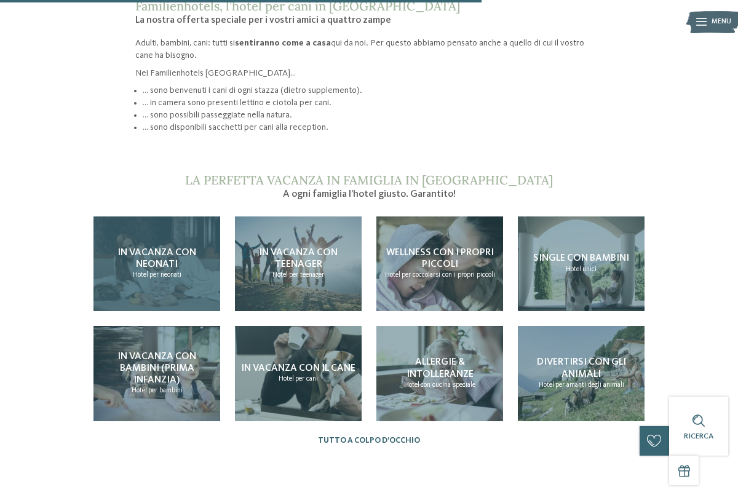
scroll to position [907, 0]
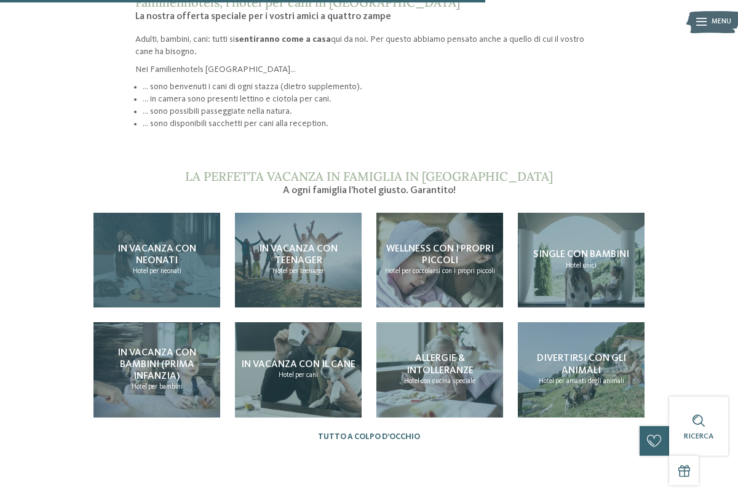
click at [151, 244] on span "In vacanza con neonati" at bounding box center [156, 255] width 79 height 22
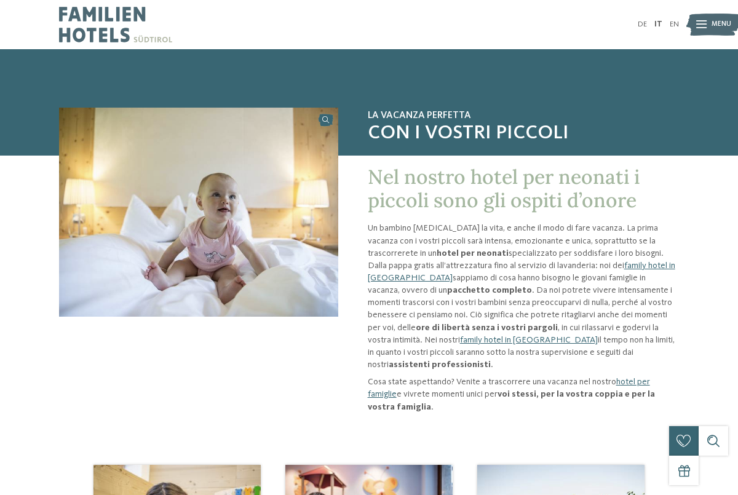
click at [99, 17] on img at bounding box center [115, 24] width 113 height 49
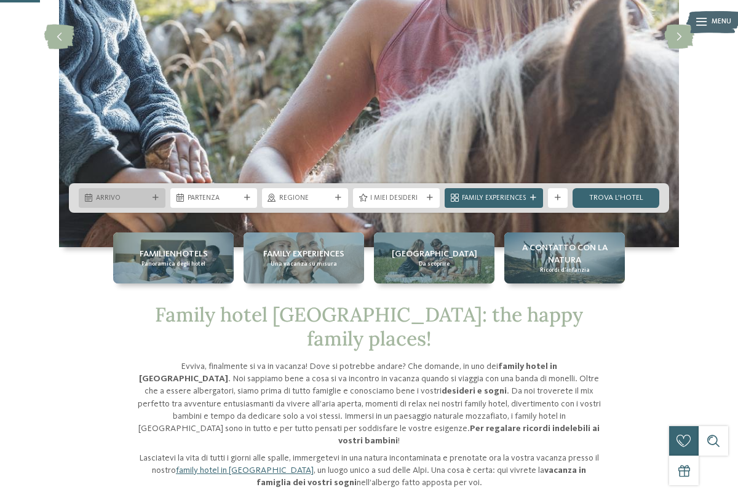
scroll to position [225, 0]
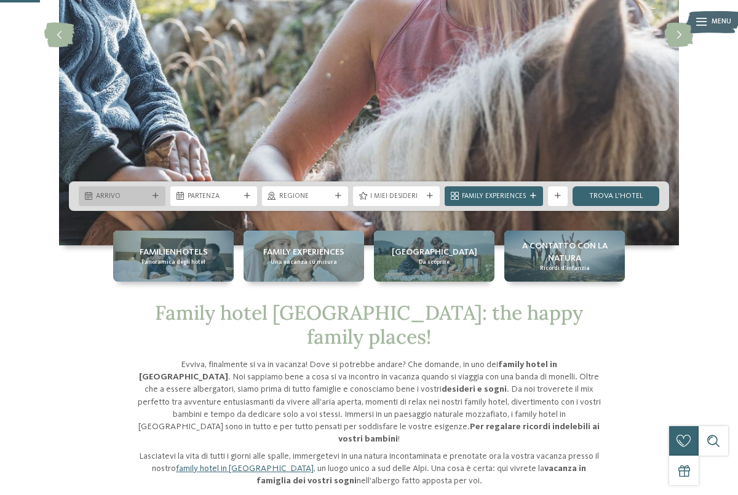
click at [134, 196] on span "Arrivo" at bounding box center [122, 197] width 52 height 10
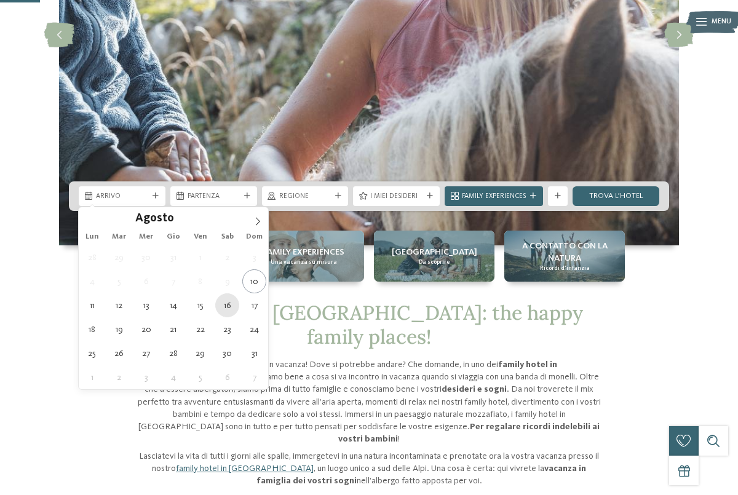
type div "16.08.2025"
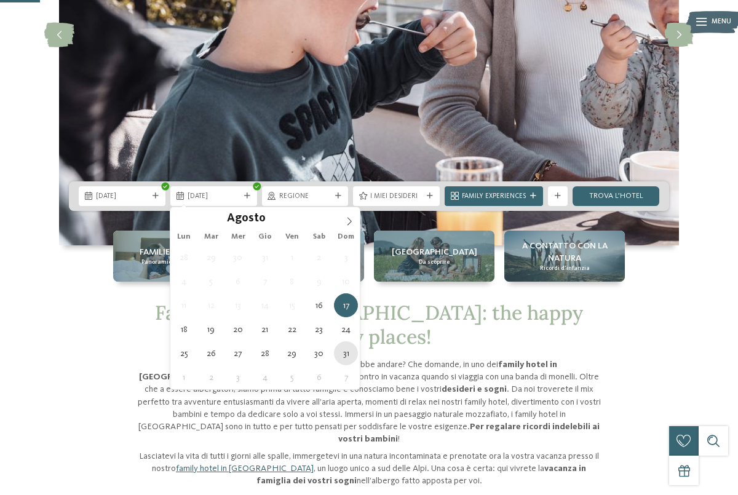
type div "31.08.2025"
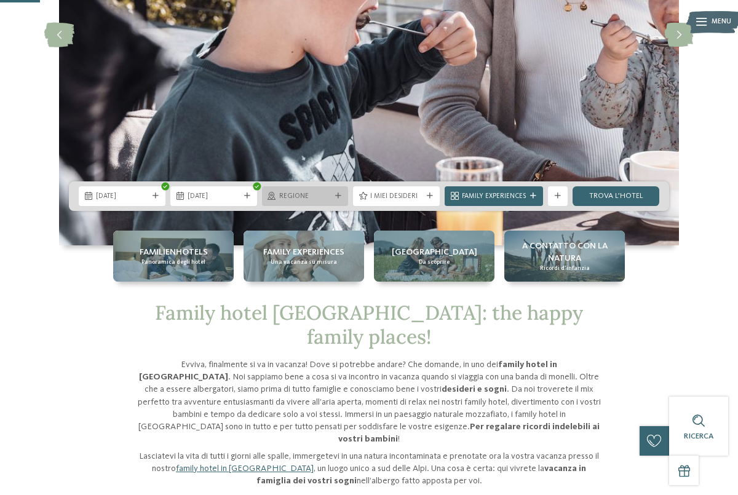
click at [332, 195] on span "Regione" at bounding box center [305, 197] width 52 height 10
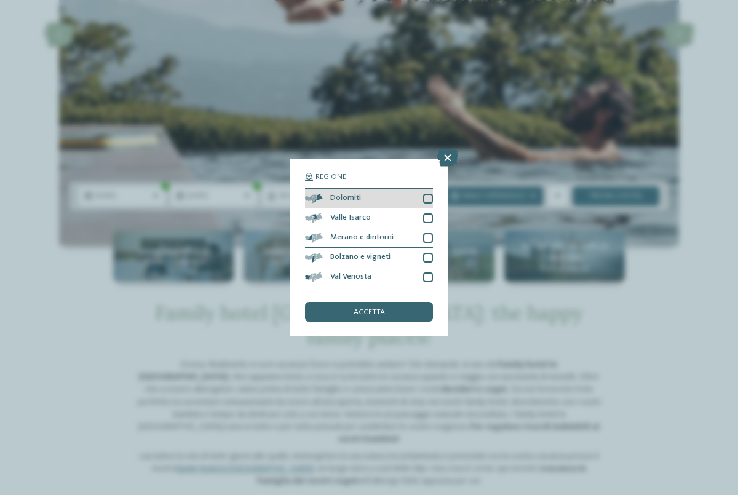
click at [431, 196] on div at bounding box center [428, 199] width 10 height 10
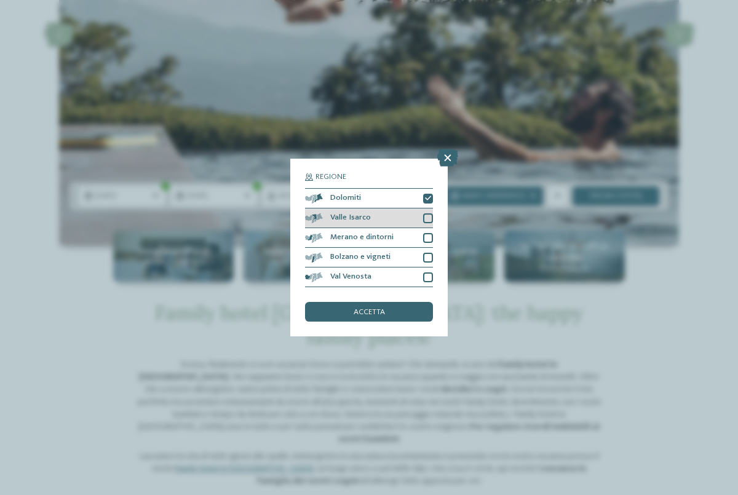
click at [425, 217] on div at bounding box center [428, 218] width 10 height 10
click at [430, 236] on div at bounding box center [428, 238] width 10 height 10
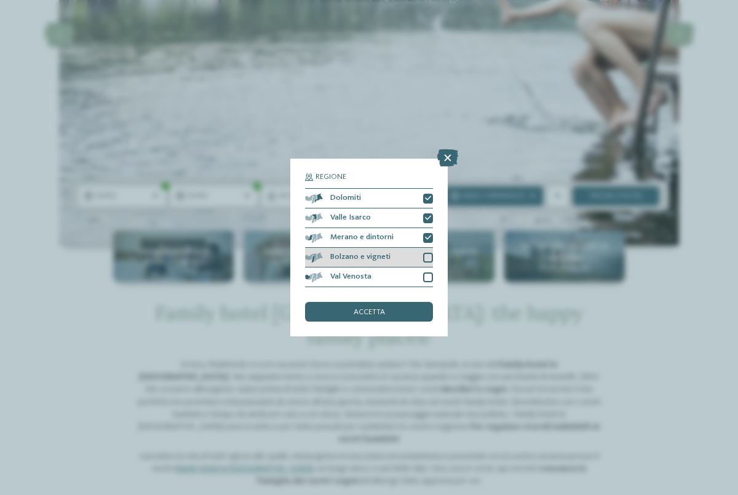
click at [429, 258] on div at bounding box center [428, 258] width 10 height 10
click at [428, 274] on div at bounding box center [428, 277] width 10 height 10
click at [407, 311] on div "accetta" at bounding box center [369, 312] width 128 height 20
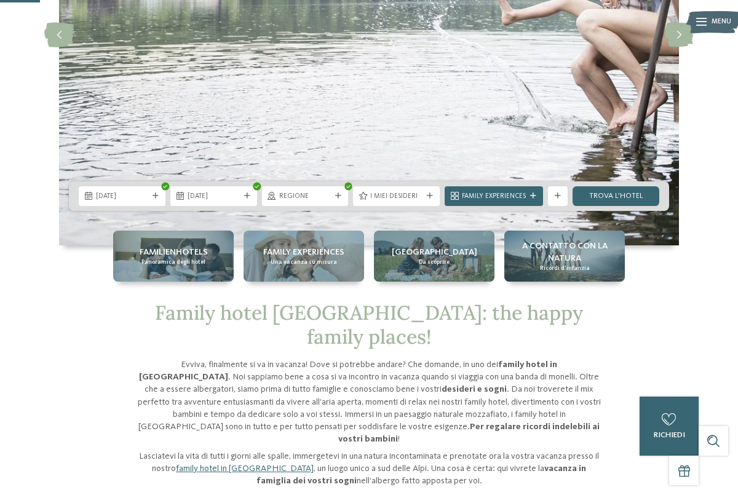
click at [426, 194] on div at bounding box center [430, 196] width 10 height 6
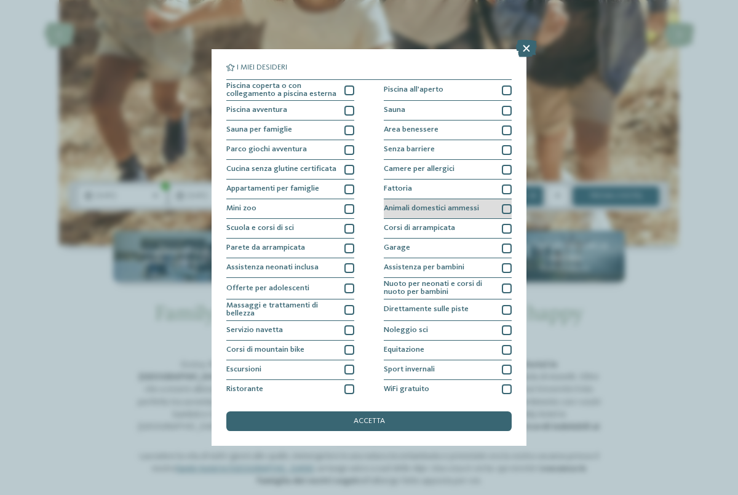
click at [503, 205] on div at bounding box center [507, 209] width 10 height 10
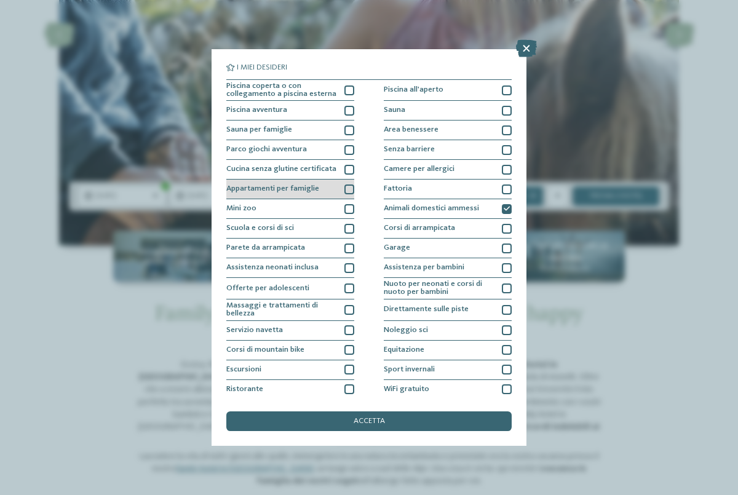
click at [349, 188] on div at bounding box center [349, 190] width 10 height 10
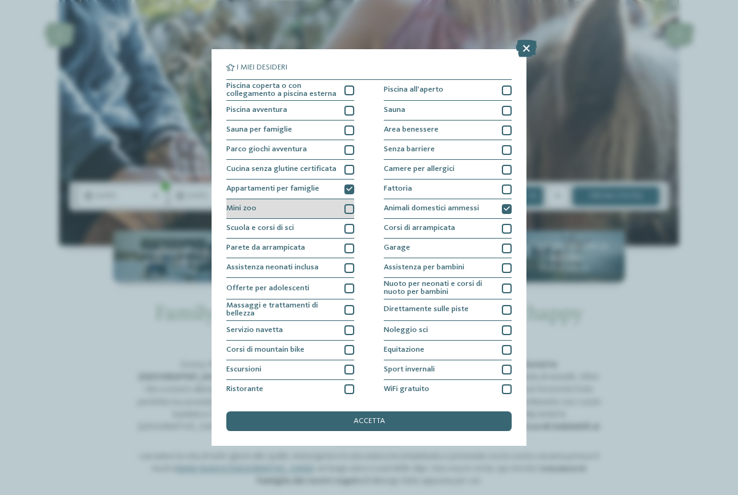
click at [349, 207] on div at bounding box center [349, 209] width 10 height 10
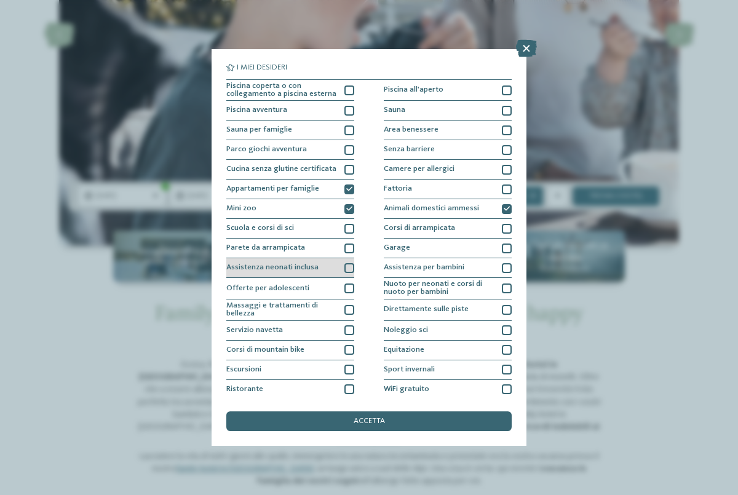
click at [350, 267] on div at bounding box center [349, 268] width 10 height 10
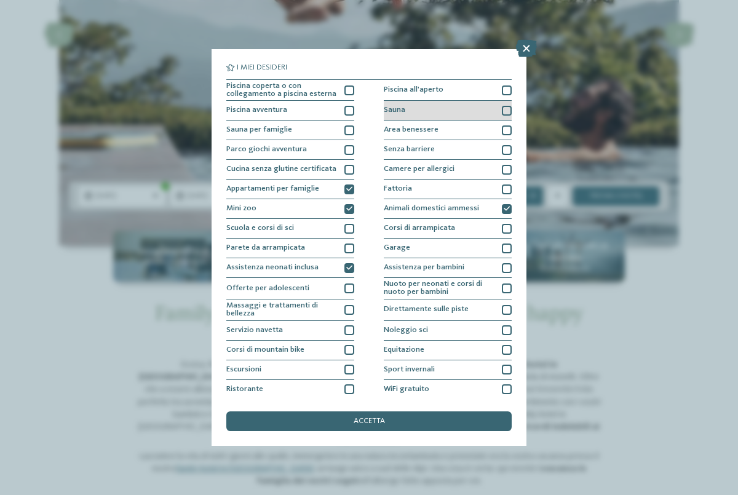
click at [506, 108] on div at bounding box center [507, 111] width 10 height 10
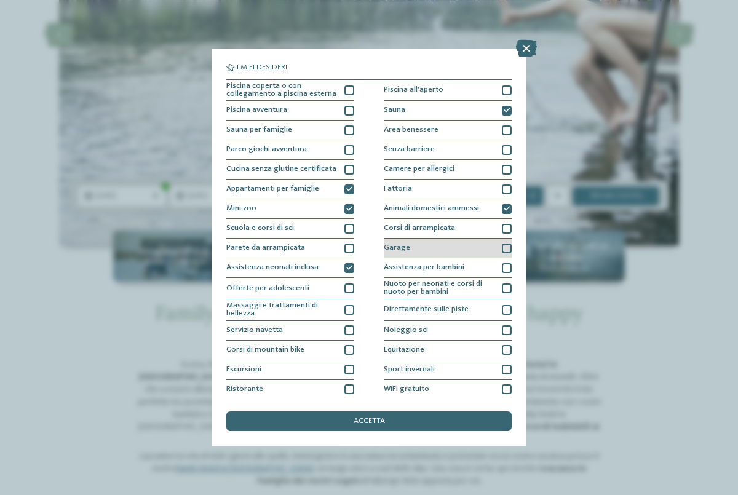
click at [507, 248] on div at bounding box center [507, 249] width 10 height 10
click at [506, 266] on div at bounding box center [507, 268] width 10 height 10
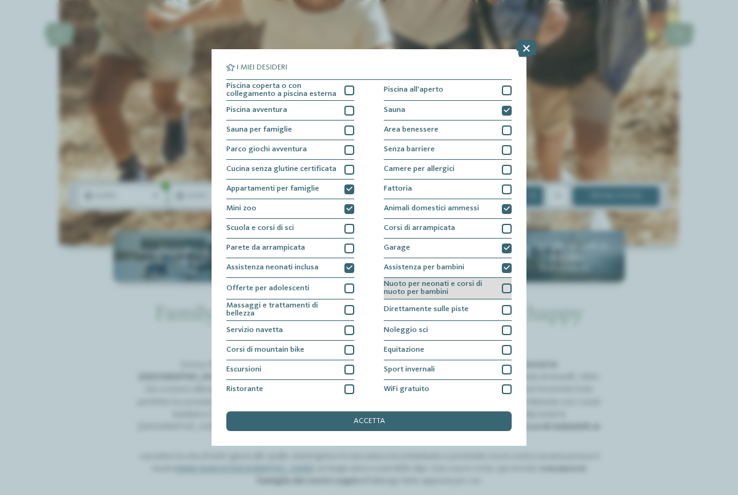
click at [508, 289] on div at bounding box center [507, 289] width 10 height 10
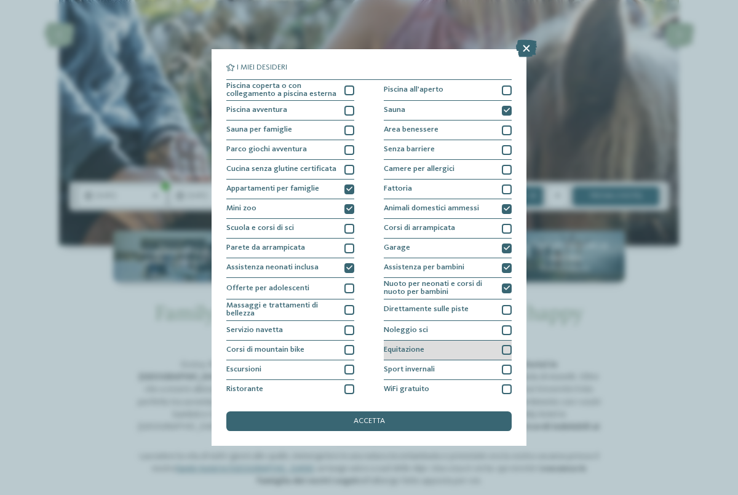
click at [503, 348] on div at bounding box center [507, 350] width 10 height 10
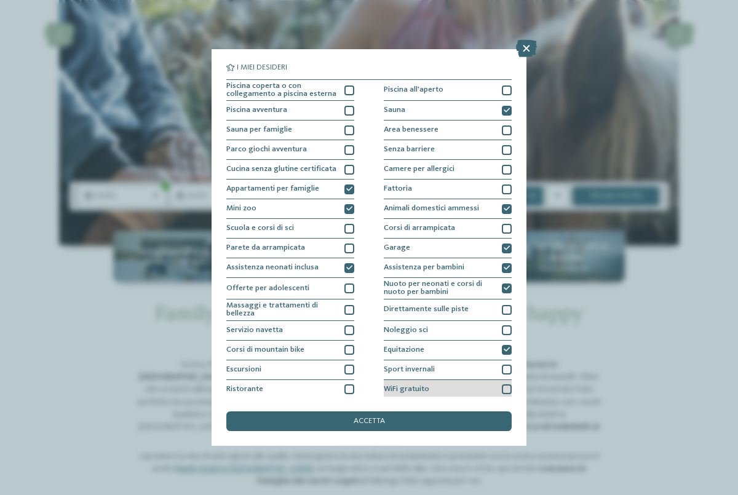
drag, startPoint x: 505, startPoint y: 389, endPoint x: 497, endPoint y: 391, distance: 8.2
click at [504, 389] on div at bounding box center [507, 389] width 10 height 10
click at [435, 423] on div "accetta" at bounding box center [368, 421] width 285 height 20
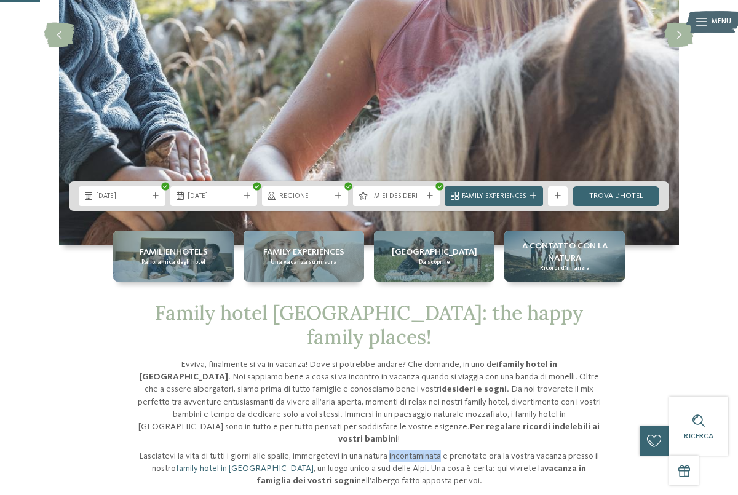
click at [435, 450] on p "Lasciatevi la vita di tutti i giorni alle spalle, immergetevi in una natura inc…" at bounding box center [368, 468] width 467 height 37
click at [534, 194] on icon at bounding box center [533, 196] width 6 height 6
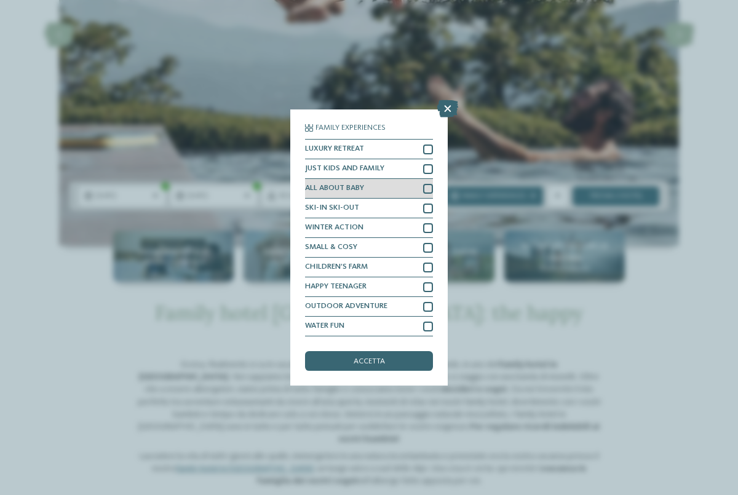
click at [429, 188] on div at bounding box center [428, 189] width 10 height 10
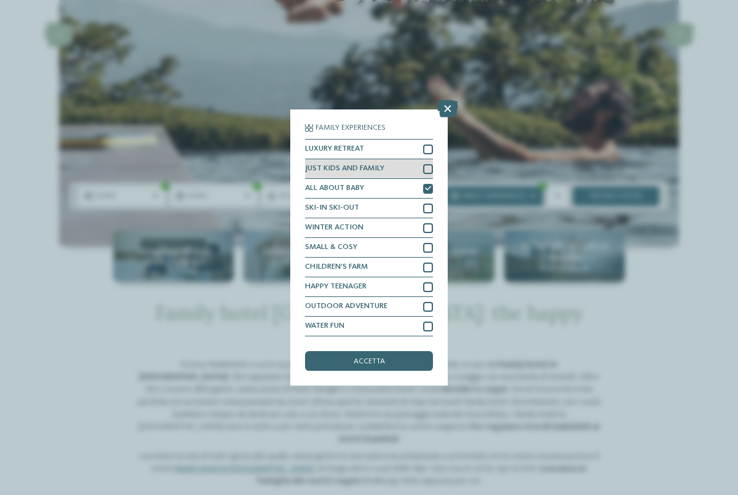
click at [430, 169] on div at bounding box center [428, 169] width 10 height 10
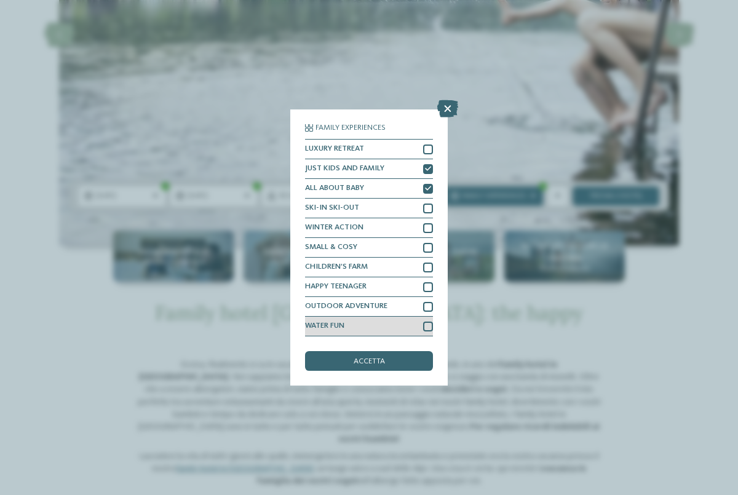
click at [430, 328] on div at bounding box center [428, 327] width 10 height 10
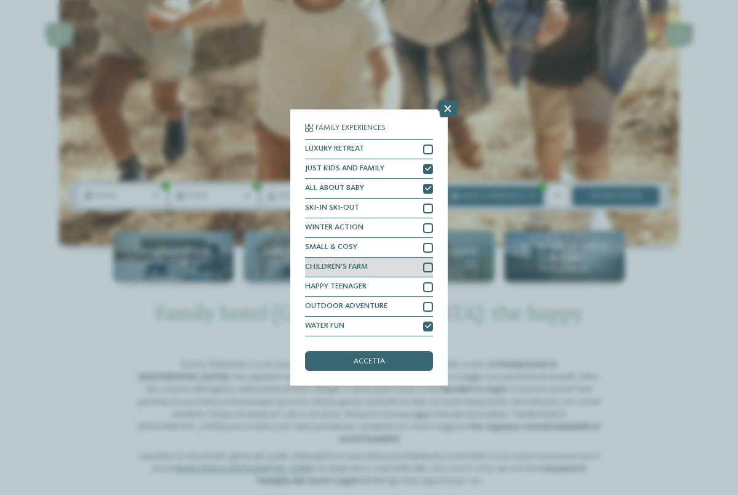
click at [429, 268] on div at bounding box center [428, 268] width 10 height 10
click at [397, 356] on div "accetta" at bounding box center [369, 361] width 128 height 20
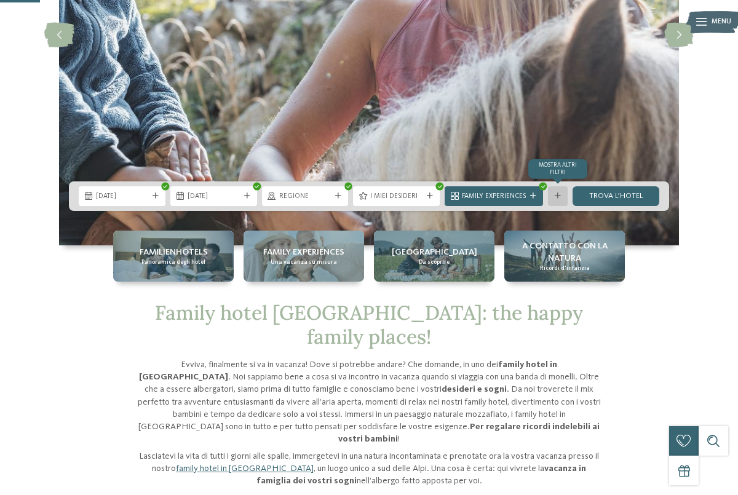
click at [556, 194] on icon at bounding box center [558, 196] width 6 height 6
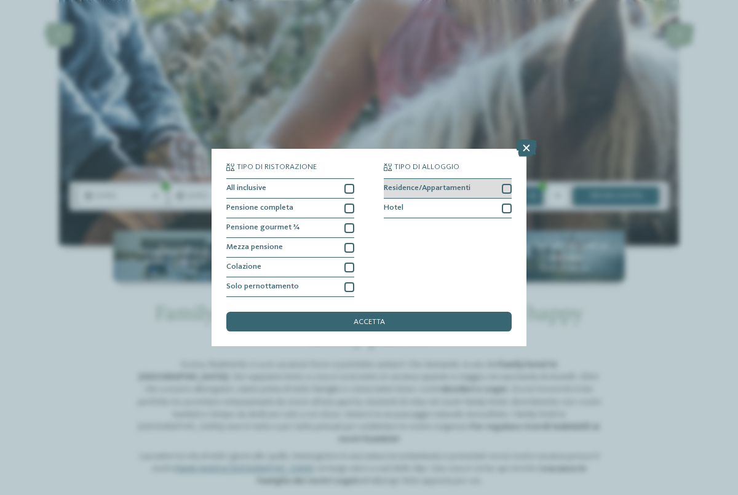
click at [506, 188] on div at bounding box center [507, 189] width 10 height 10
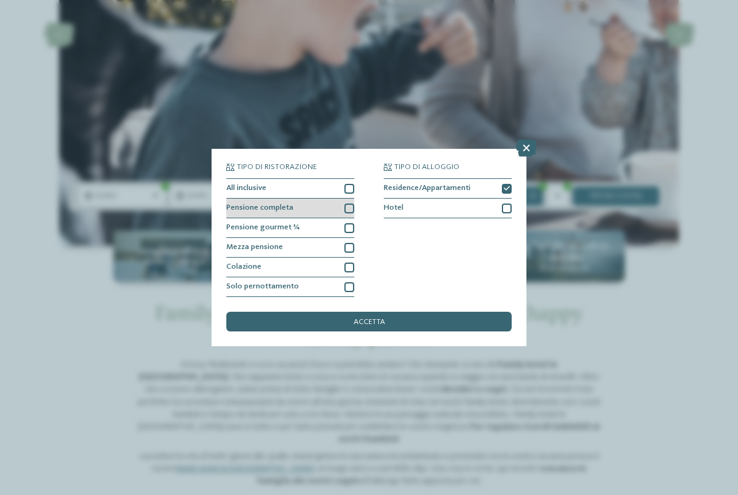
click at [346, 207] on div at bounding box center [349, 209] width 10 height 10
click at [349, 189] on div at bounding box center [349, 189] width 10 height 10
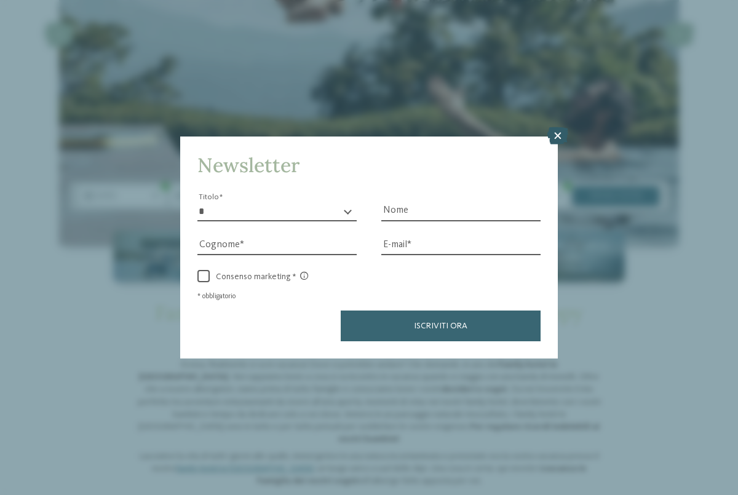
click at [557, 134] on icon at bounding box center [557, 135] width 21 height 17
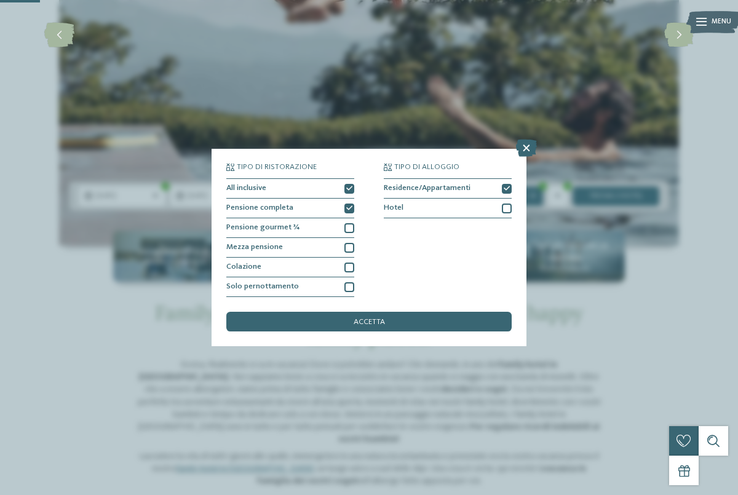
click at [424, 322] on div "accetta" at bounding box center [368, 322] width 285 height 20
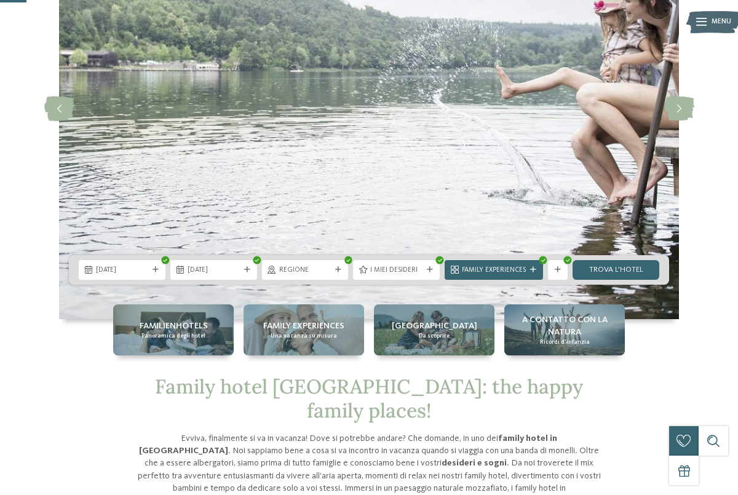
scroll to position [148, 0]
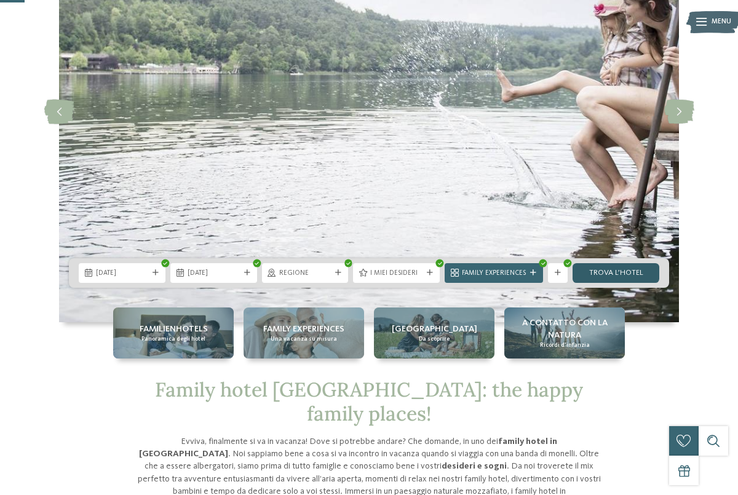
click at [614, 268] on link "trova l’hotel" at bounding box center [616, 273] width 87 height 20
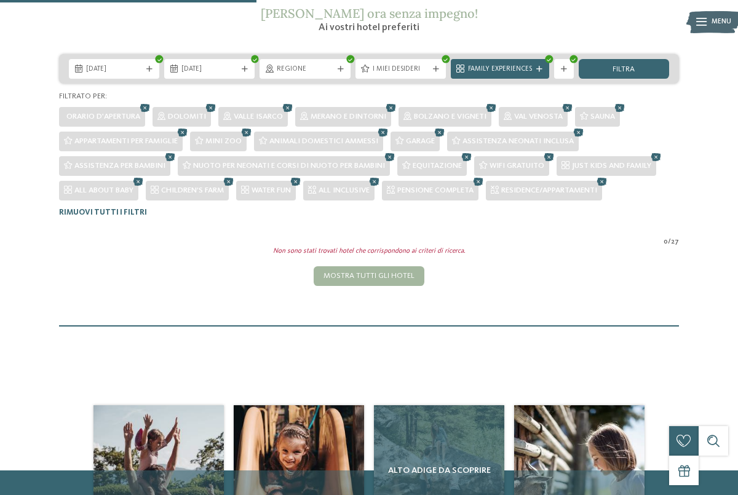
scroll to position [197, 0]
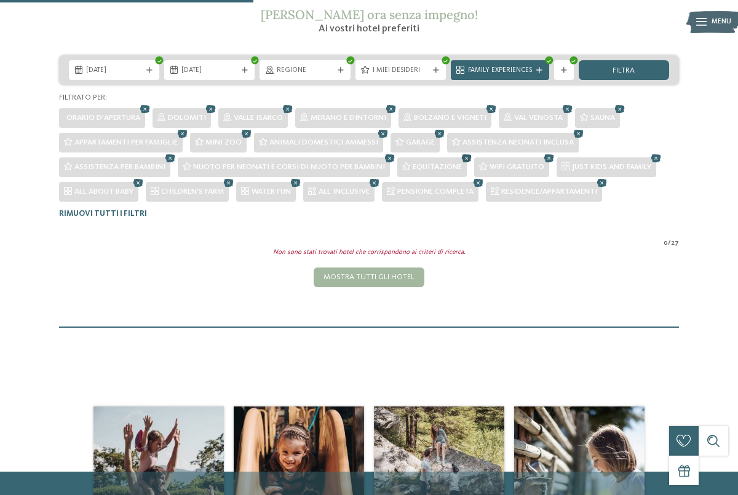
click at [470, 157] on icon at bounding box center [466, 159] width 15 height 13
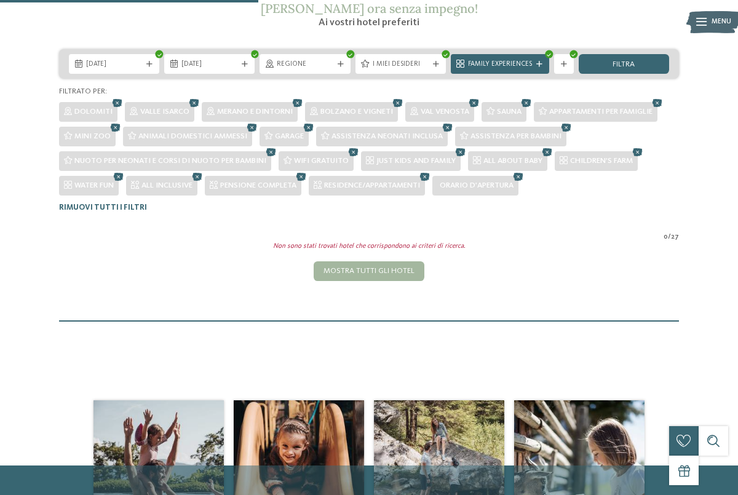
scroll to position [195, 0]
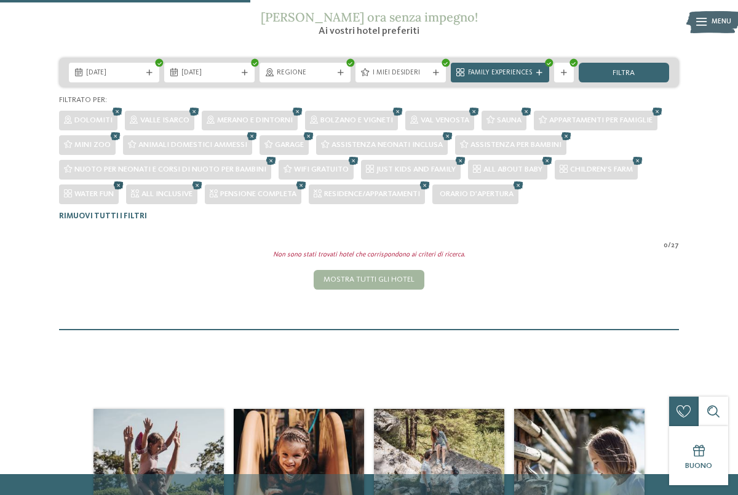
click at [119, 185] on icon at bounding box center [118, 186] width 15 height 13
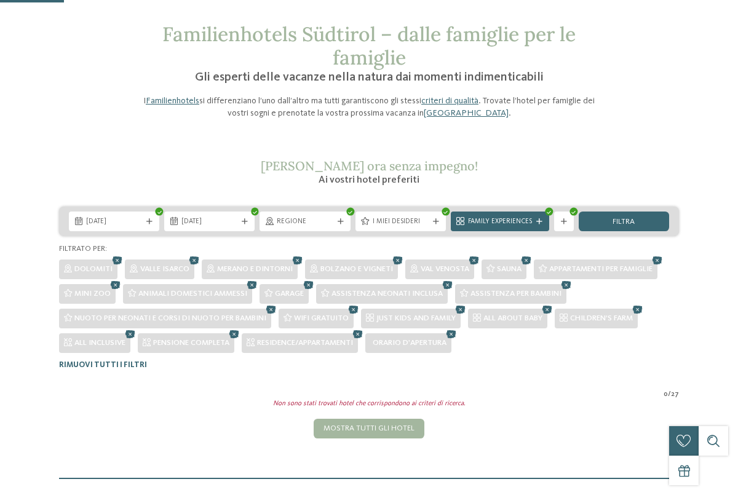
scroll to position [51, 0]
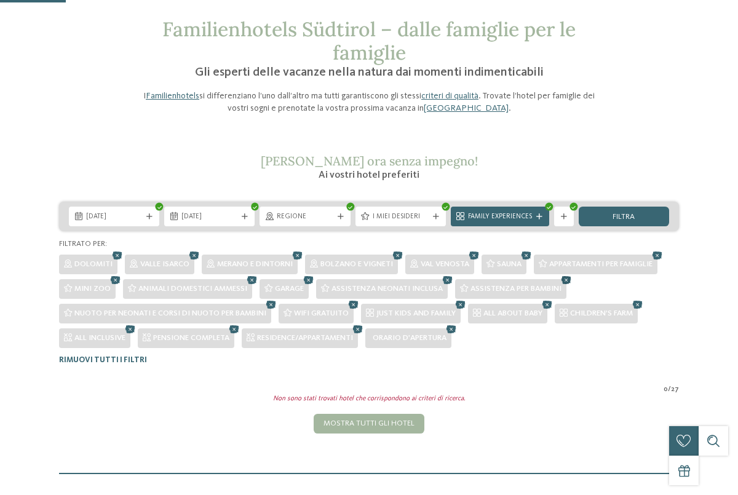
click at [568, 280] on icon at bounding box center [566, 280] width 15 height 13
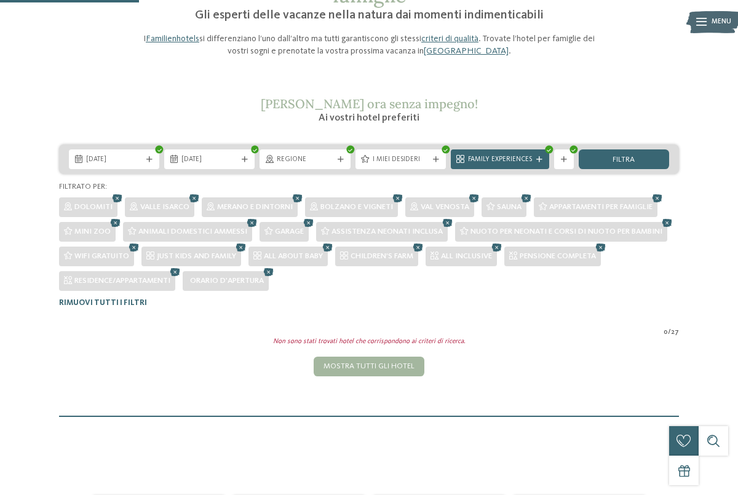
scroll to position [106, 0]
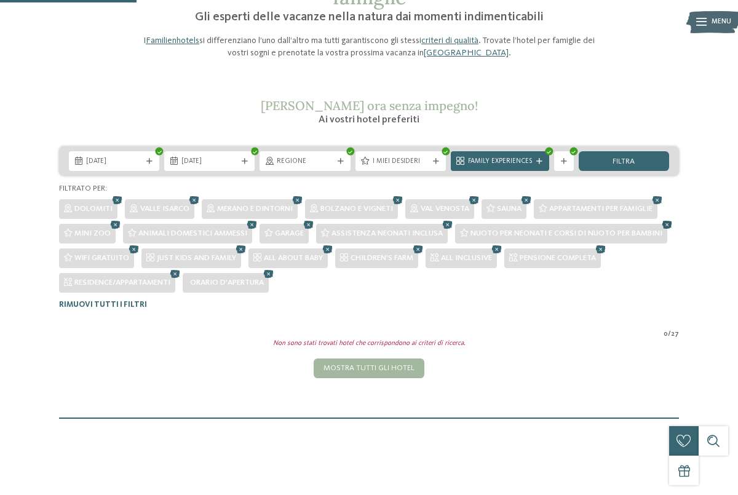
click at [671, 225] on icon at bounding box center [667, 225] width 15 height 13
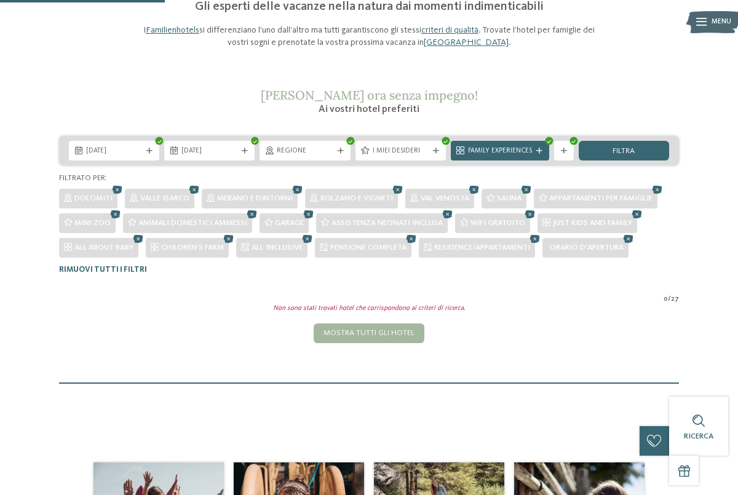
scroll to position [114, 0]
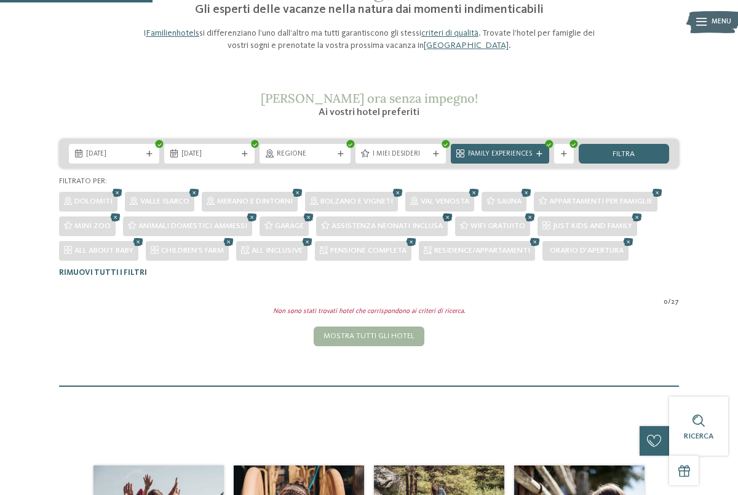
click at [447, 216] on icon at bounding box center [447, 218] width 15 height 13
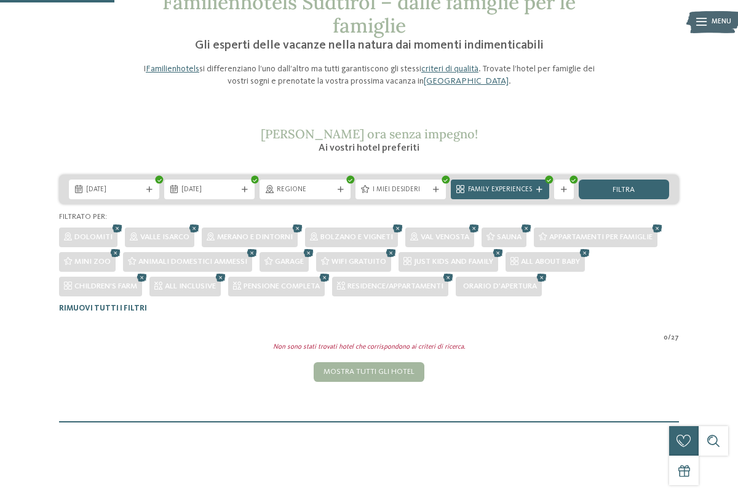
scroll to position [74, 0]
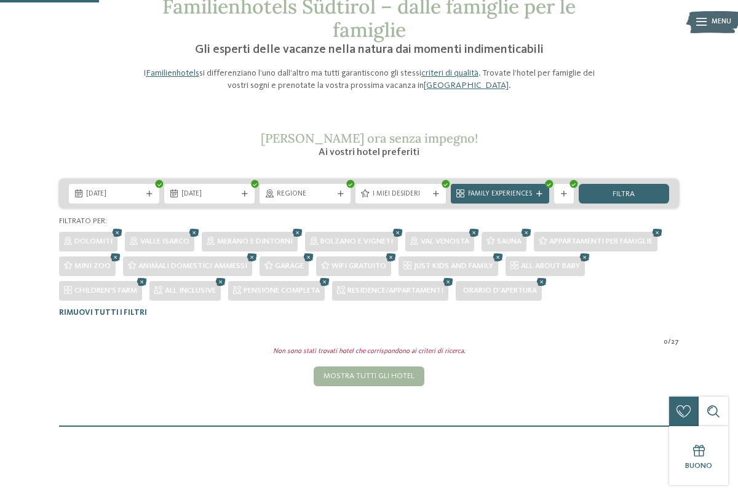
click at [145, 280] on icon at bounding box center [142, 282] width 15 height 13
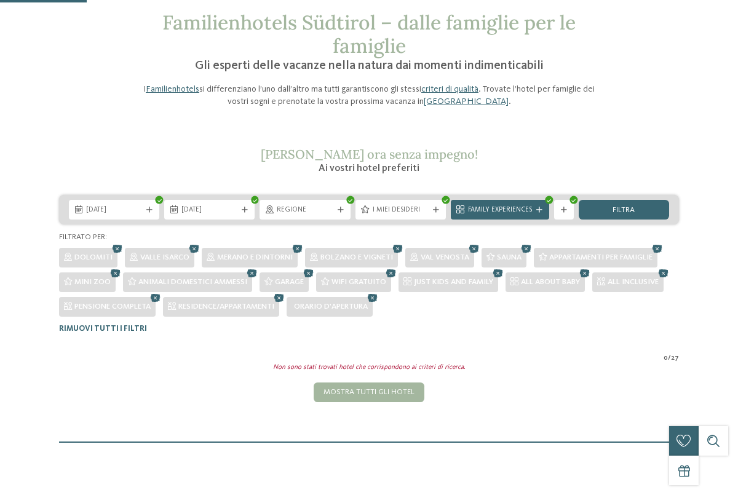
scroll to position [54, 0]
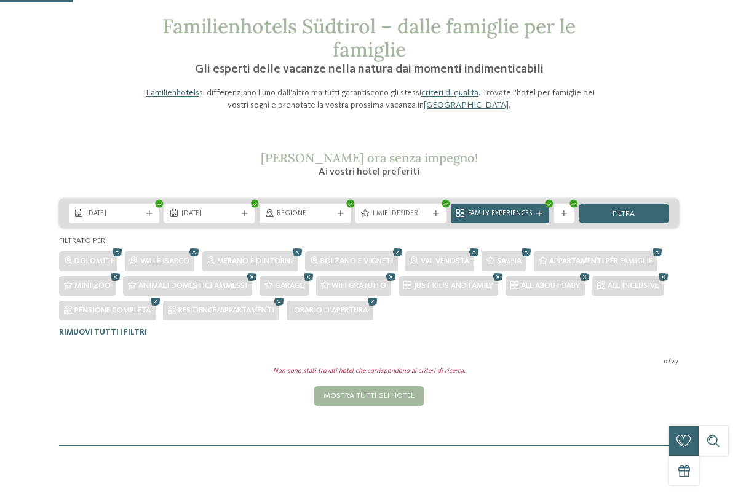
click at [113, 276] on icon at bounding box center [115, 277] width 15 height 13
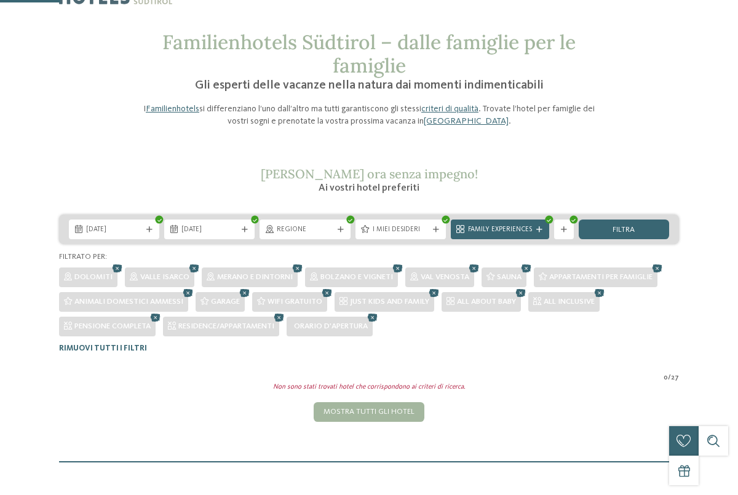
scroll to position [36, 0]
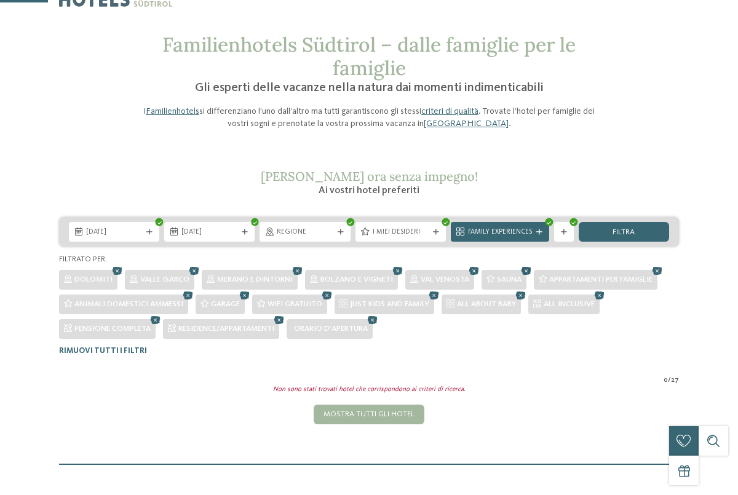
click at [530, 269] on icon at bounding box center [526, 271] width 15 height 13
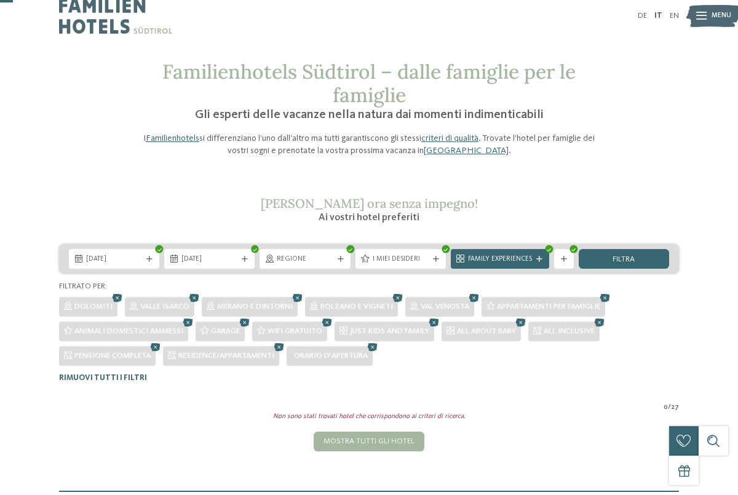
scroll to position [7, 0]
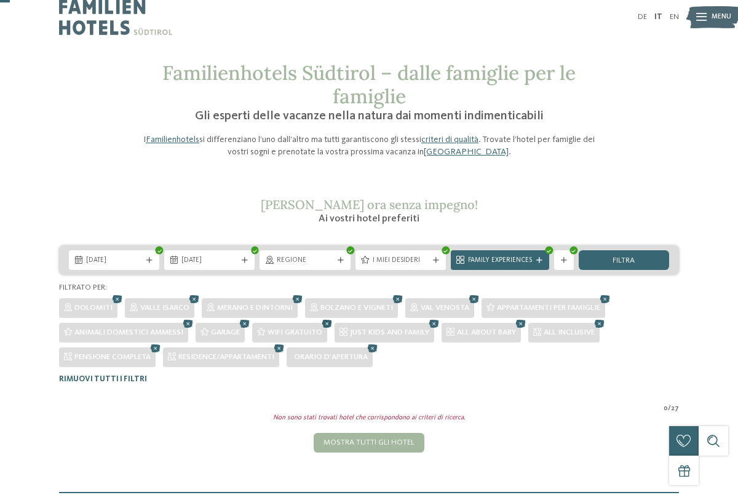
click at [327, 322] on icon at bounding box center [327, 324] width 15 height 13
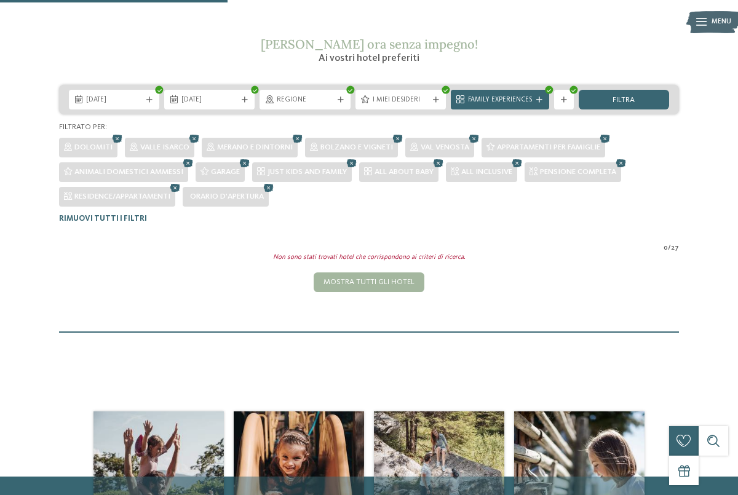
scroll to position [164, 0]
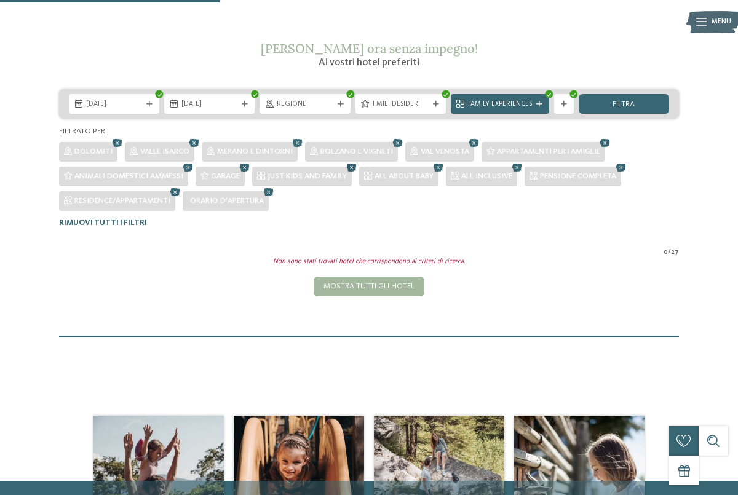
click at [353, 166] on icon at bounding box center [351, 168] width 15 height 13
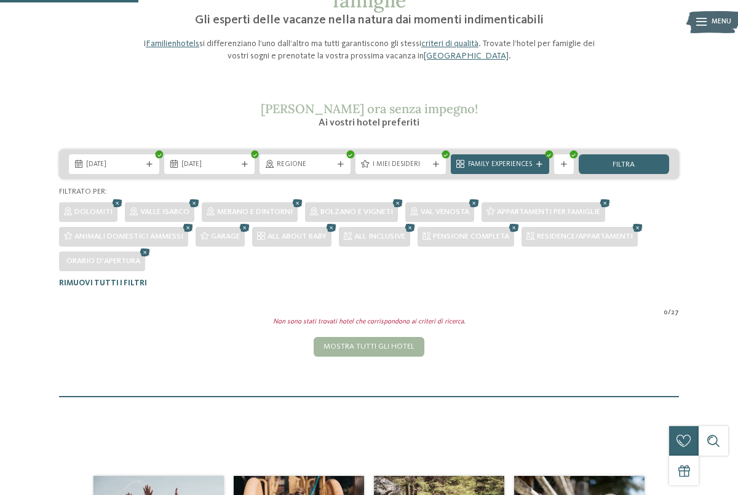
scroll to position [102, 0]
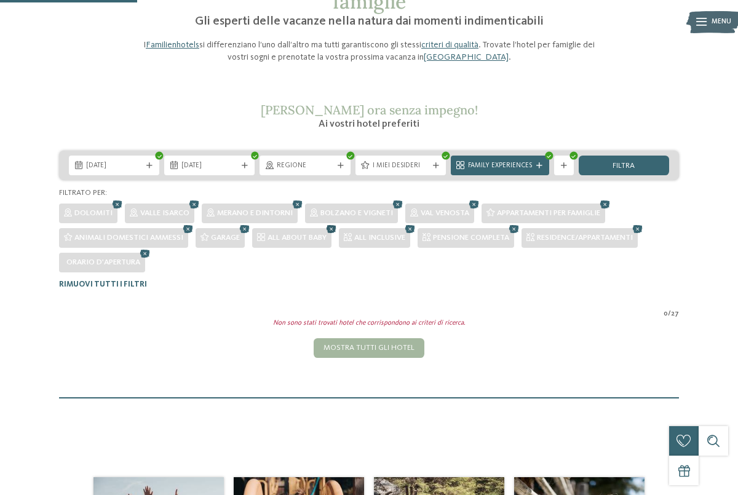
click at [335, 228] on icon at bounding box center [331, 229] width 15 height 13
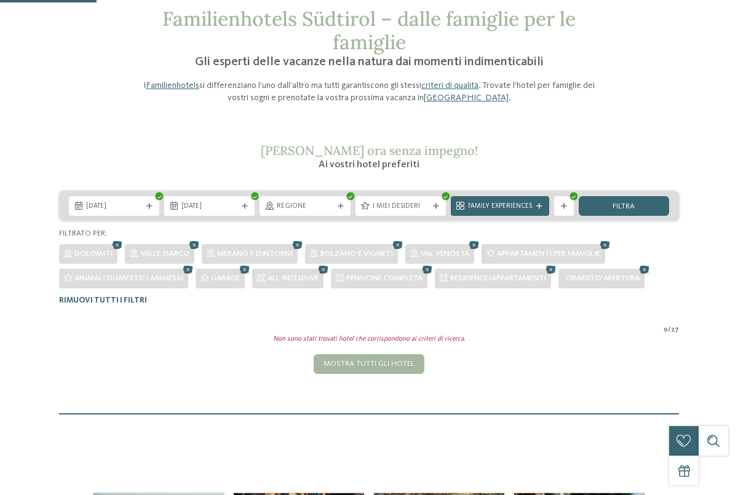
scroll to position [58, 0]
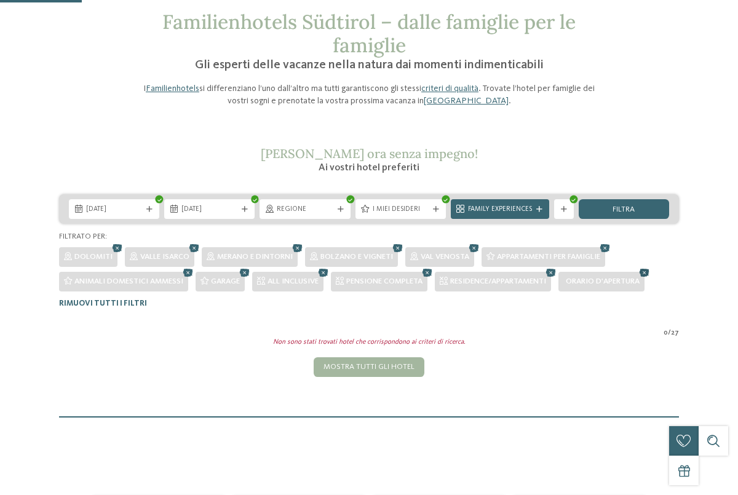
click at [652, 271] on icon at bounding box center [644, 273] width 15 height 13
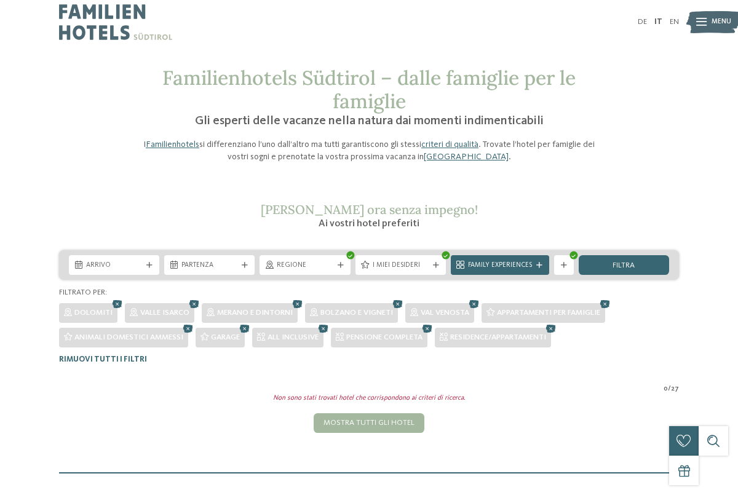
scroll to position [0, 0]
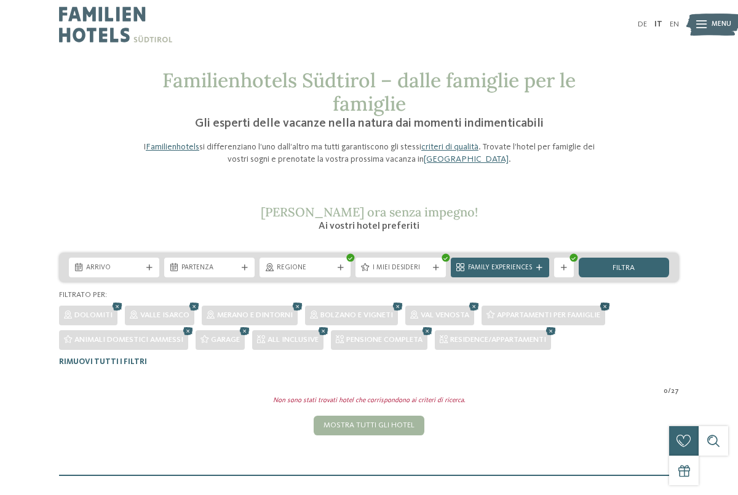
click at [611, 304] on icon at bounding box center [605, 307] width 15 height 13
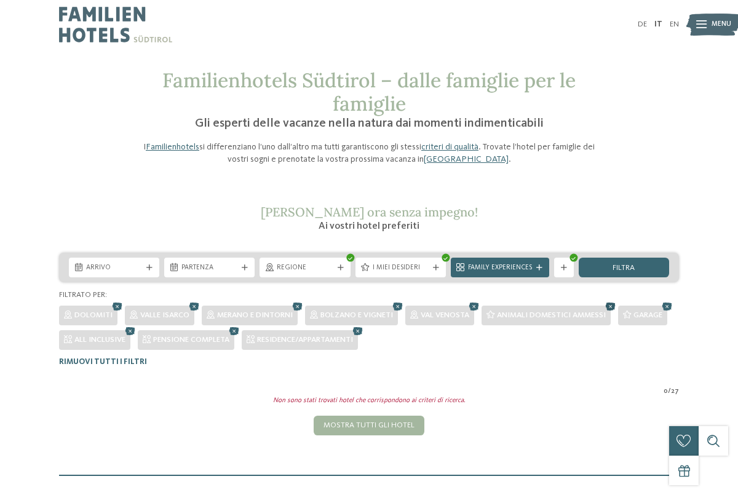
click at [611, 305] on icon at bounding box center [610, 307] width 15 height 13
